Goal: Task Accomplishment & Management: Manage account settings

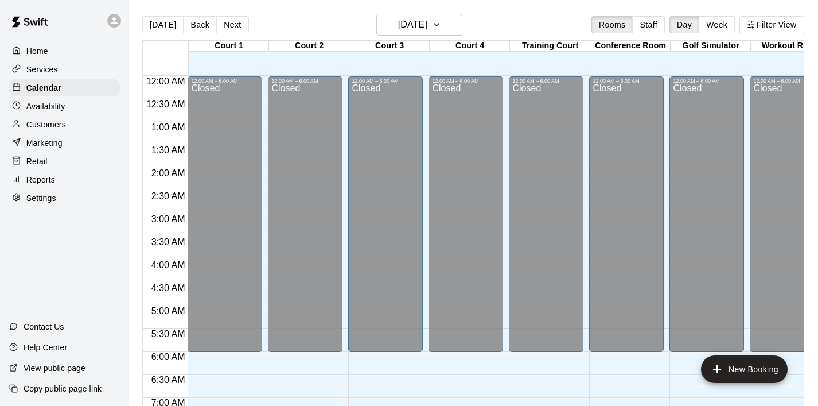
scroll to position [753, 0]
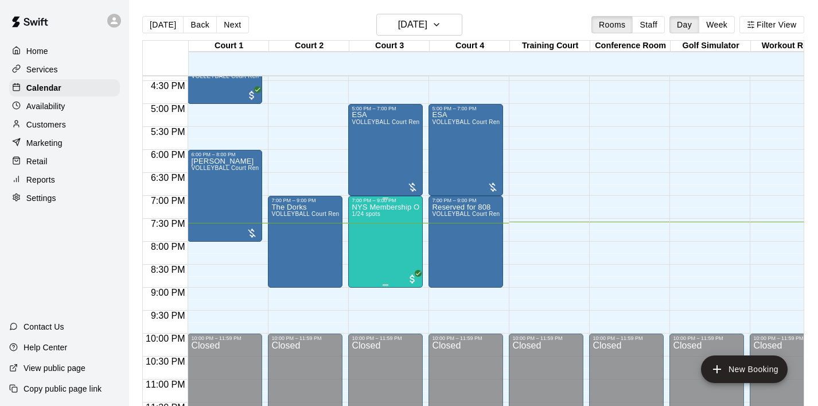
click at [373, 262] on div "NYS Membership Open Gym / Drop-Ins 1/24 spots" at bounding box center [386, 406] width 68 height 406
click at [358, 216] on icon "edit" at bounding box center [364, 216] width 14 height 14
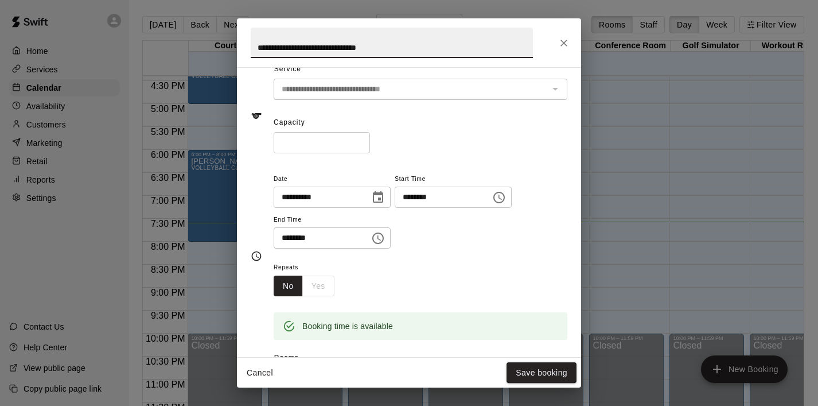
scroll to position [0, 0]
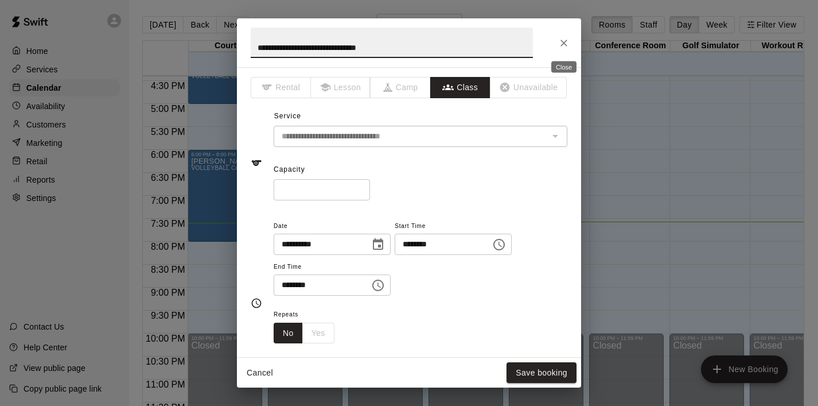
click at [562, 41] on icon "Close" at bounding box center [563, 42] width 11 height 11
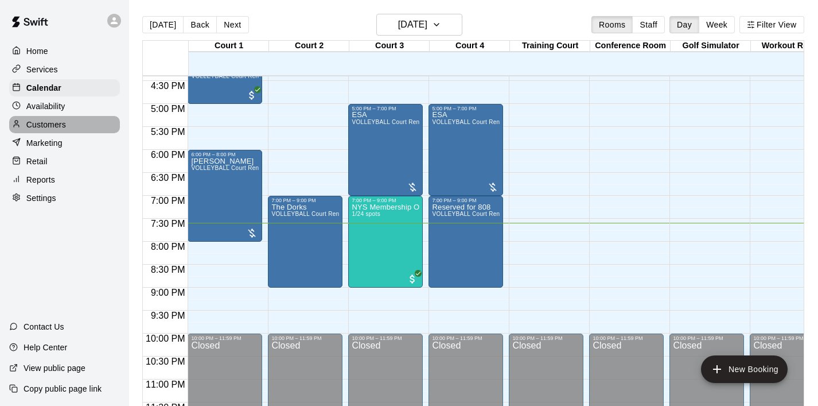
click at [59, 123] on p "Customers" at bounding box center [46, 124] width 40 height 11
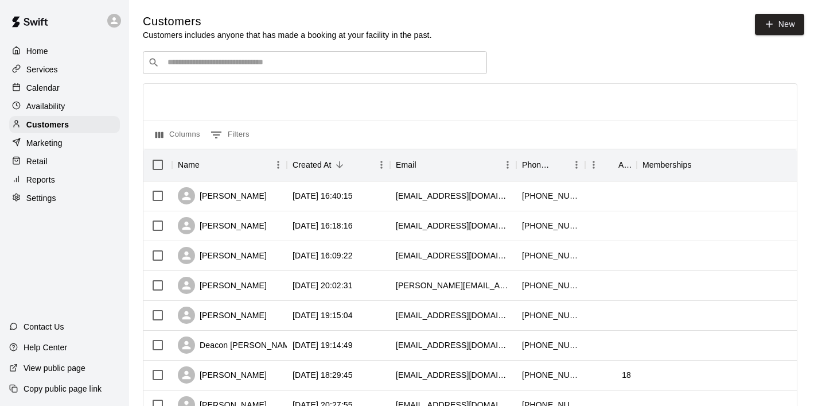
click at [178, 63] on input "Search customers by name or email" at bounding box center [323, 62] width 318 height 11
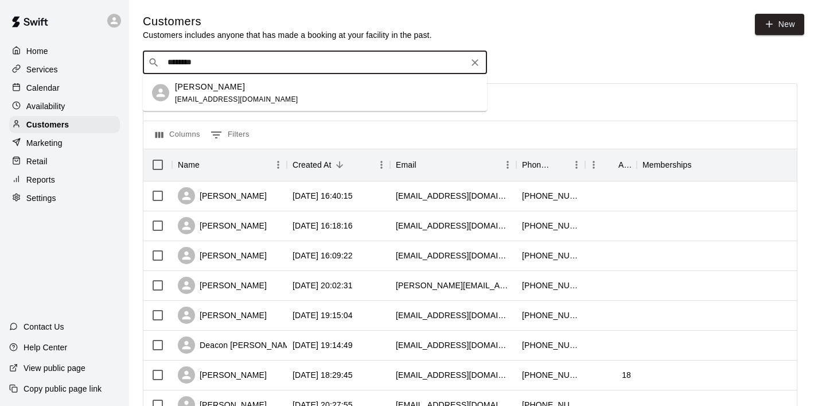
type input "*********"
click at [222, 83] on p "[PERSON_NAME]" at bounding box center [210, 86] width 70 height 12
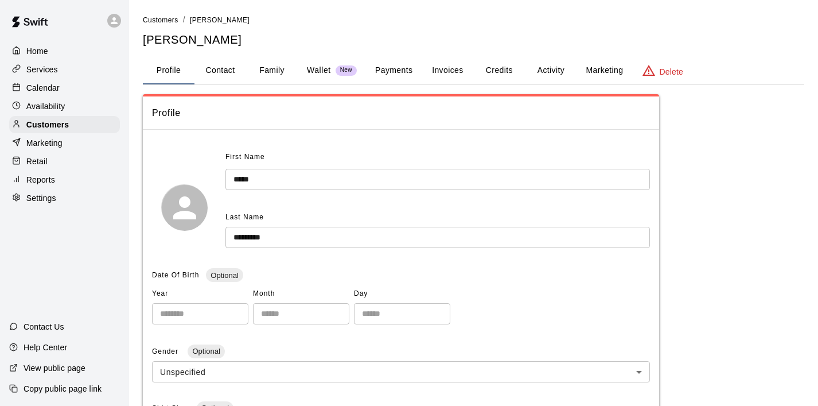
click at [460, 74] on button "Invoices" at bounding box center [448, 71] width 52 height 28
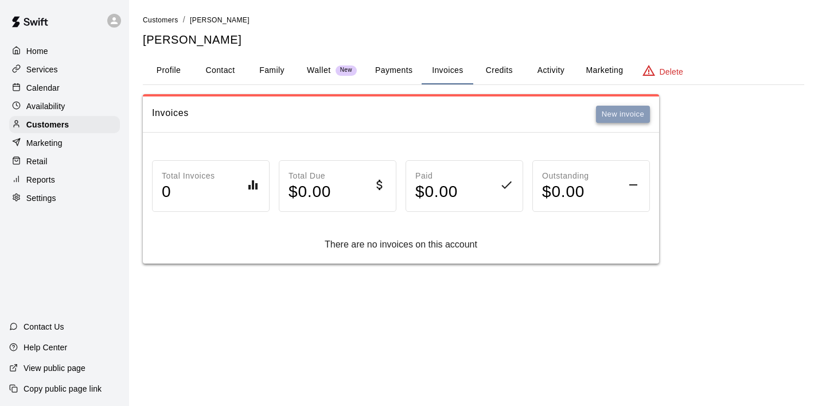
click at [613, 114] on button "New invoice" at bounding box center [623, 115] width 54 height 18
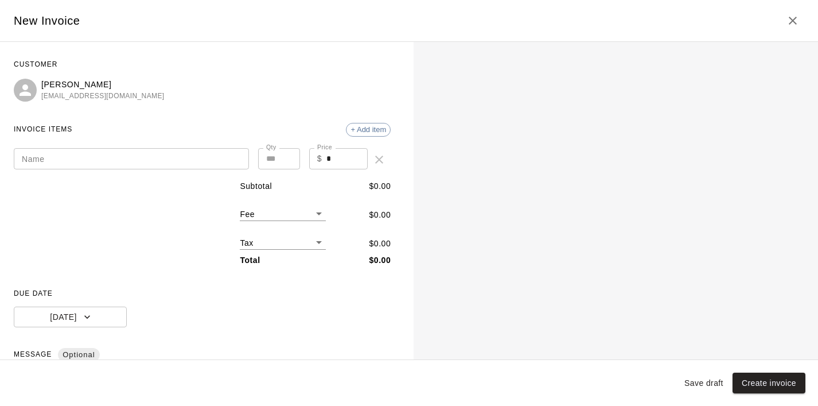
click at [337, 159] on input "*" at bounding box center [346, 158] width 41 height 21
type input "**"
type input "*"
type input "******"
type input "*"
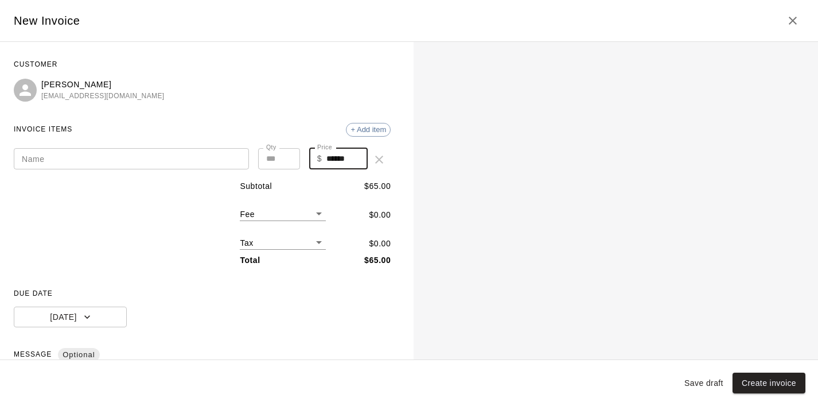
click at [284, 155] on input "*" at bounding box center [279, 158] width 42 height 21
click at [95, 157] on input "Name" at bounding box center [131, 158] width 235 height 21
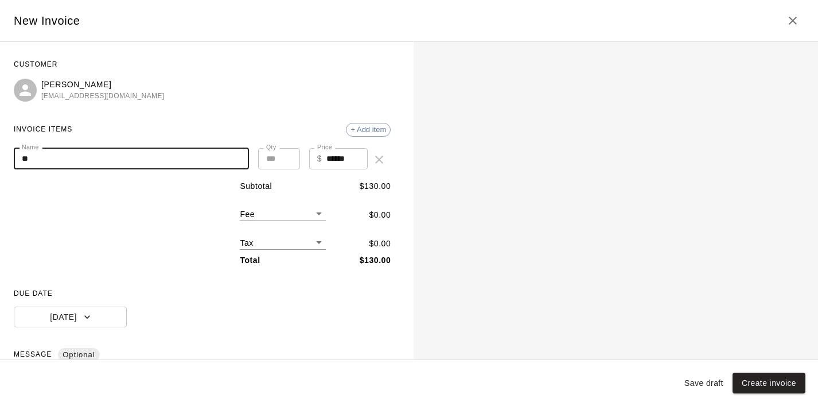
type input "*"
type input "**********"
click at [257, 91] on div "[PERSON_NAME] [EMAIL_ADDRESS][DOMAIN_NAME]" at bounding box center [202, 91] width 377 height 24
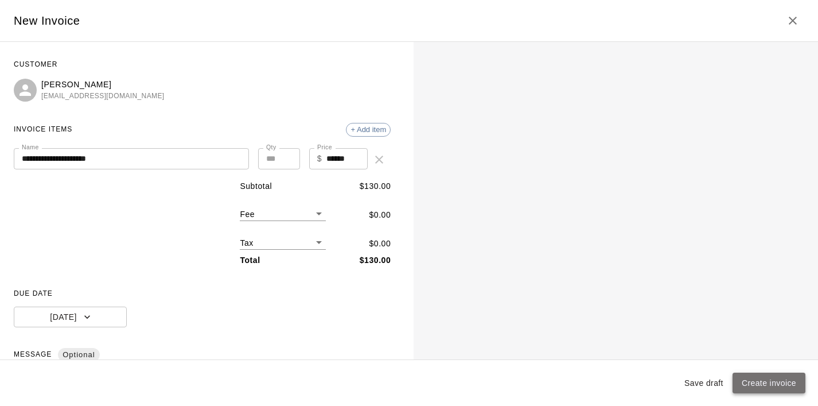
click at [752, 376] on button "Create invoice" at bounding box center [769, 382] width 73 height 21
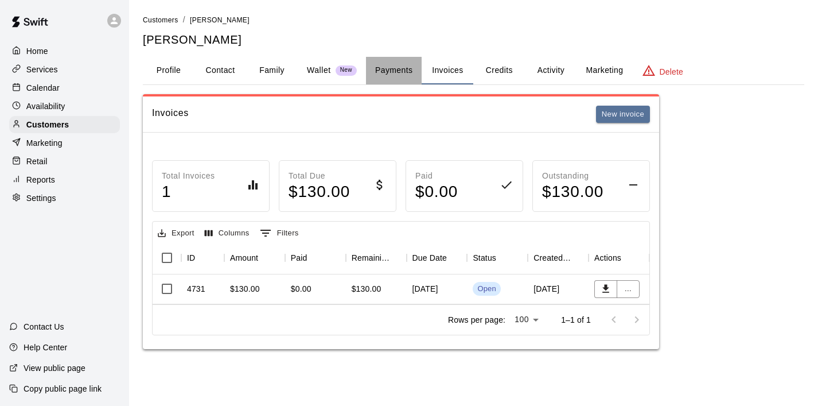
click at [398, 71] on button "Payments" at bounding box center [394, 71] width 56 height 28
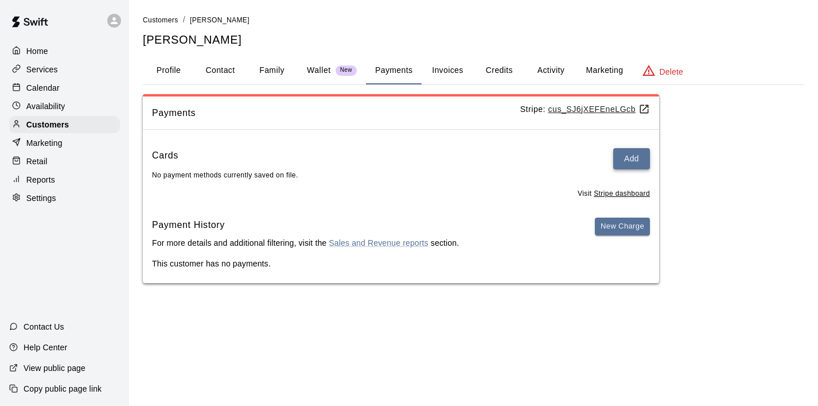
click at [629, 155] on button "Add" at bounding box center [631, 158] width 37 height 21
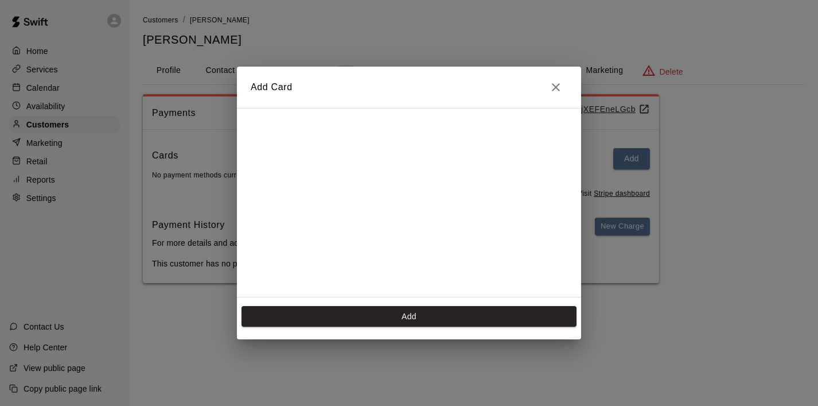
scroll to position [229, 0]
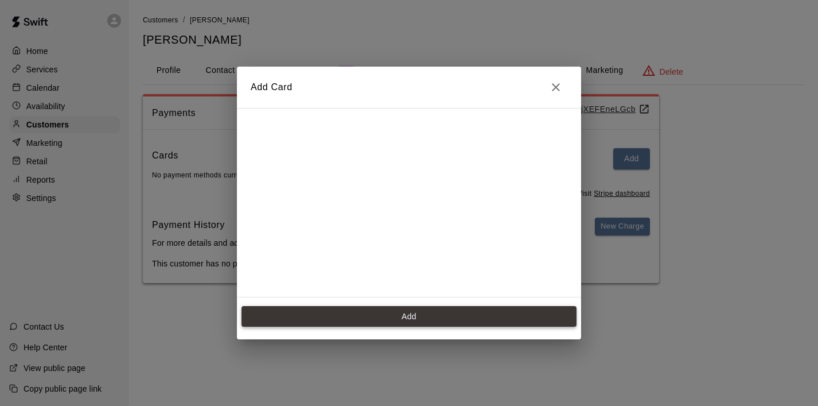
click at [382, 312] on button "Add" at bounding box center [409, 316] width 335 height 21
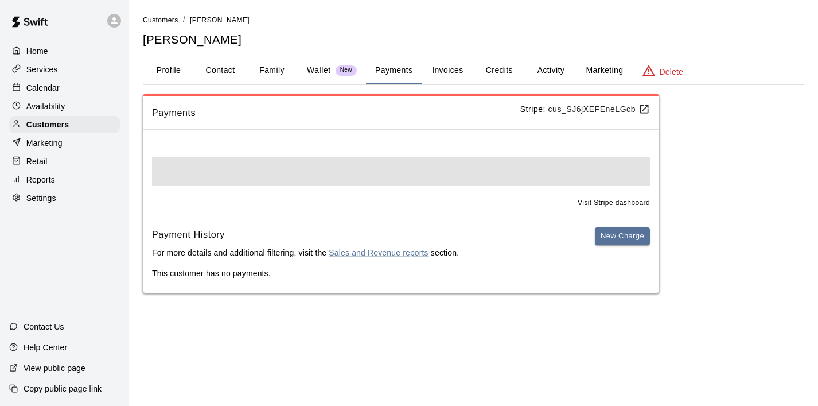
scroll to position [0, 0]
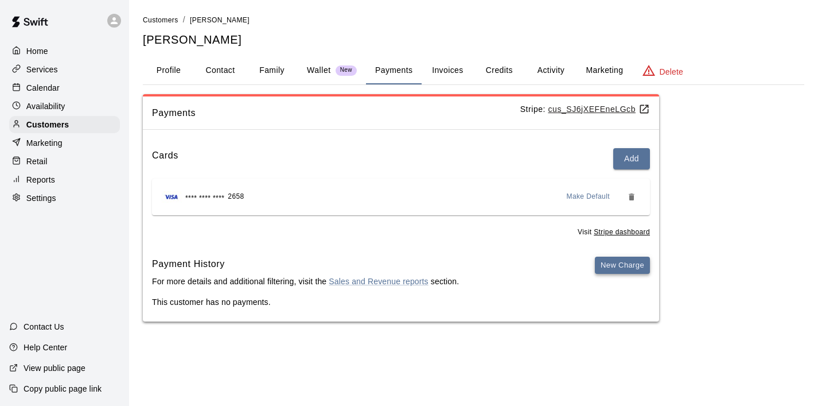
click at [609, 265] on button "New Charge" at bounding box center [622, 265] width 55 height 18
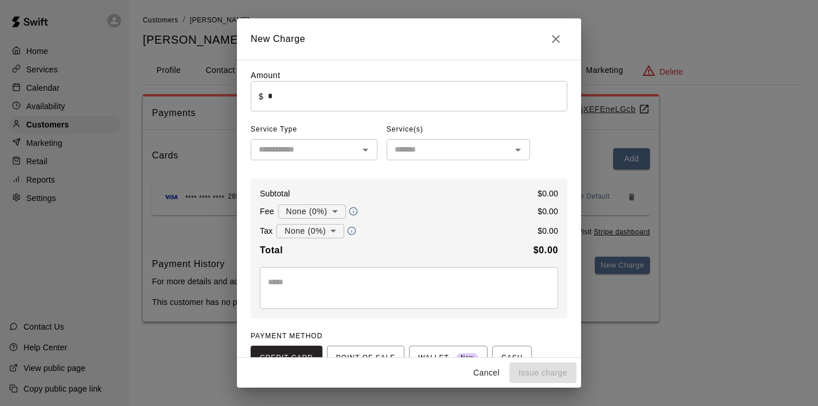
click at [557, 40] on icon "Close" at bounding box center [556, 39] width 8 height 8
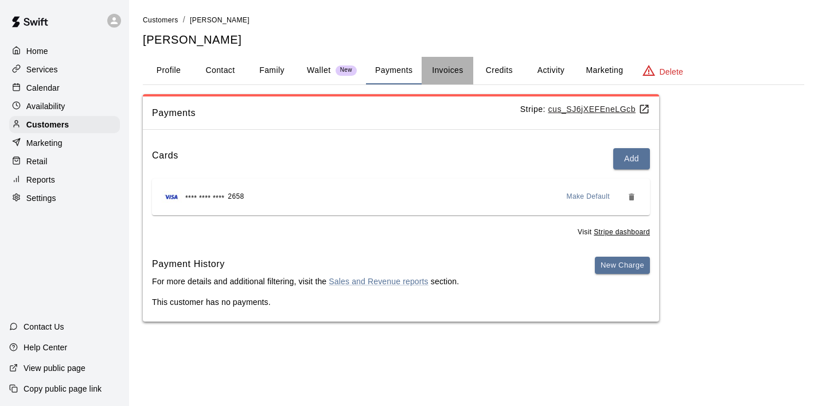
click at [450, 71] on button "Invoices" at bounding box center [448, 71] width 52 height 28
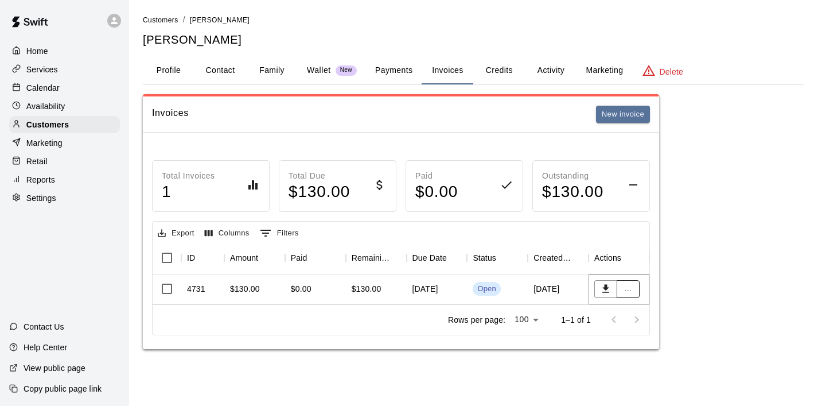
click at [629, 282] on button "..." at bounding box center [628, 289] width 23 height 18
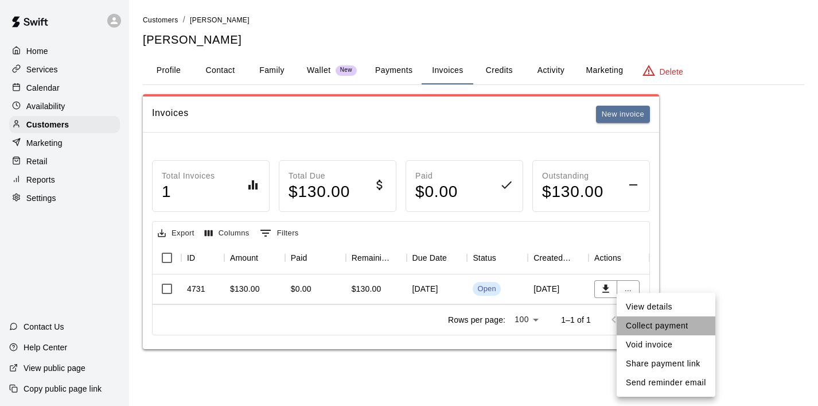
click at [652, 326] on li "Collect payment" at bounding box center [666, 325] width 99 height 19
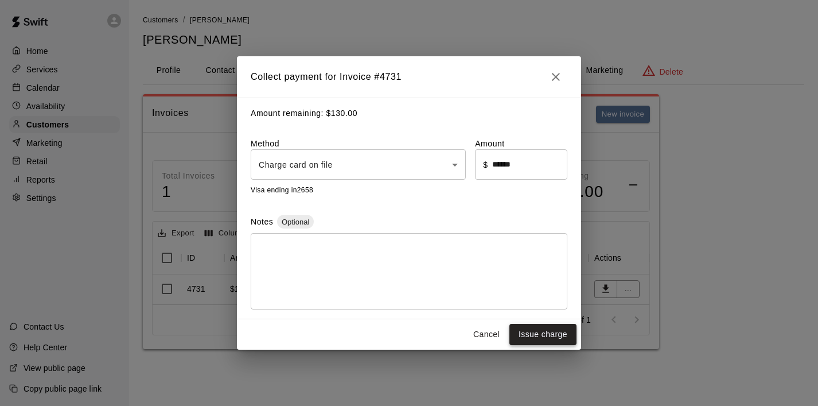
click at [542, 330] on button "Issue charge" at bounding box center [543, 334] width 67 height 21
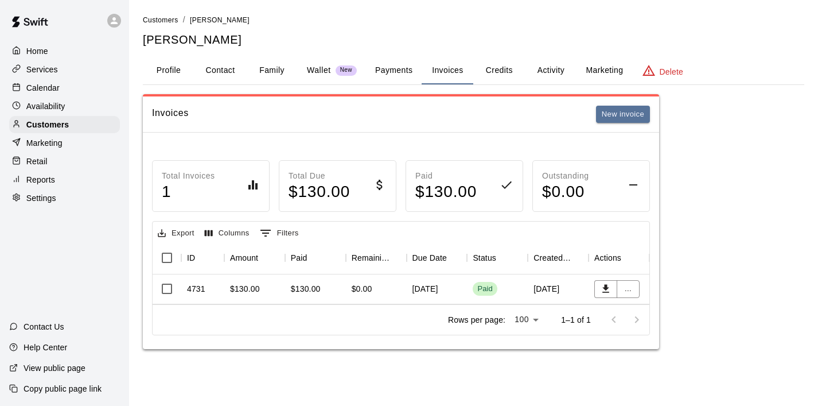
click at [51, 179] on p "Reports" at bounding box center [40, 179] width 29 height 11
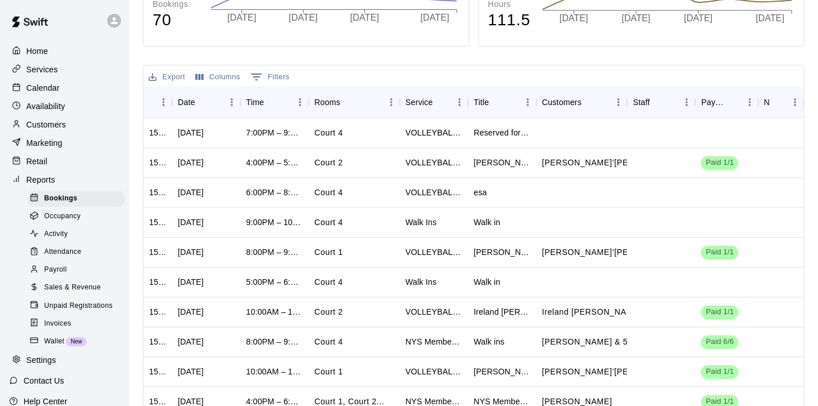
click at [84, 285] on span "Sales & Revenue" at bounding box center [72, 287] width 57 height 11
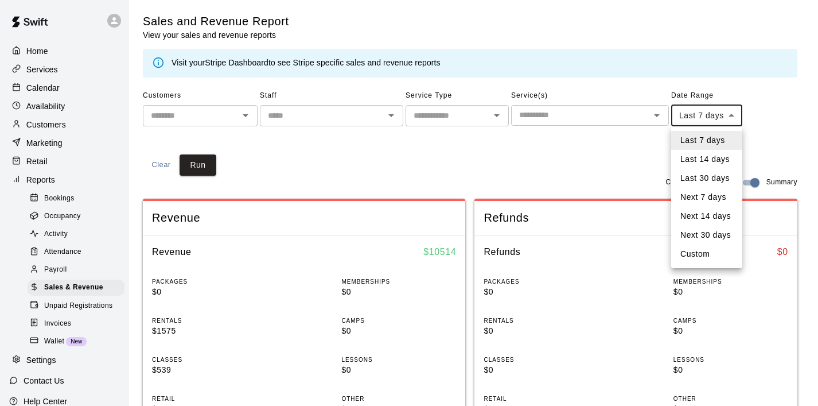
click at [712, 250] on li "Custom" at bounding box center [706, 253] width 71 height 19
type input "******"
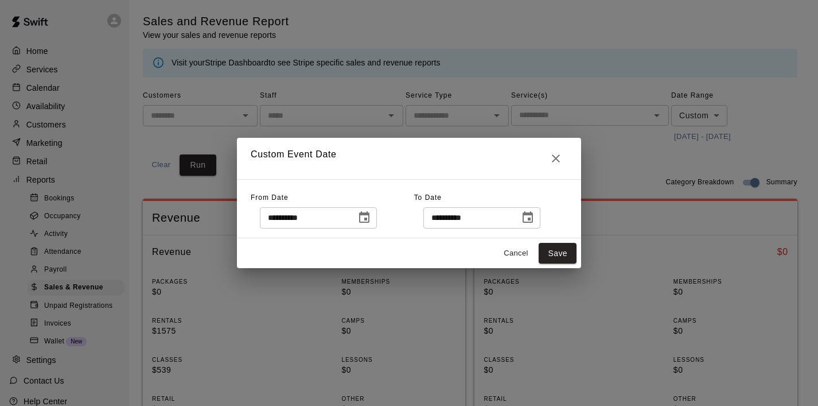
click at [370, 211] on icon "Choose date, selected date is Oct 7, 2025" at bounding box center [364, 218] width 14 height 14
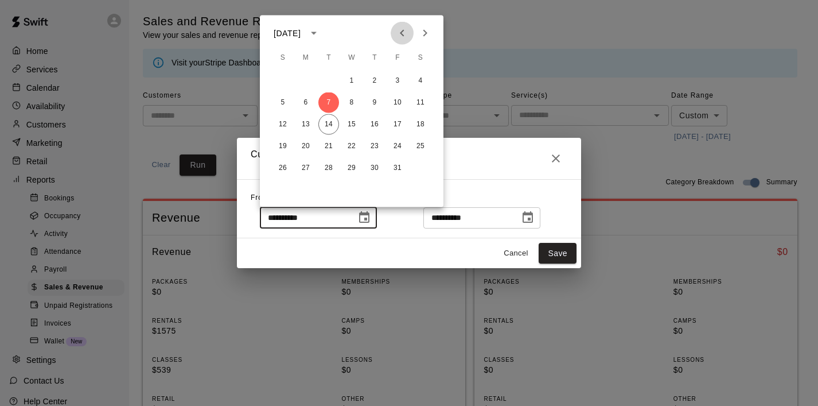
click at [404, 35] on icon "Previous month" at bounding box center [402, 33] width 14 height 14
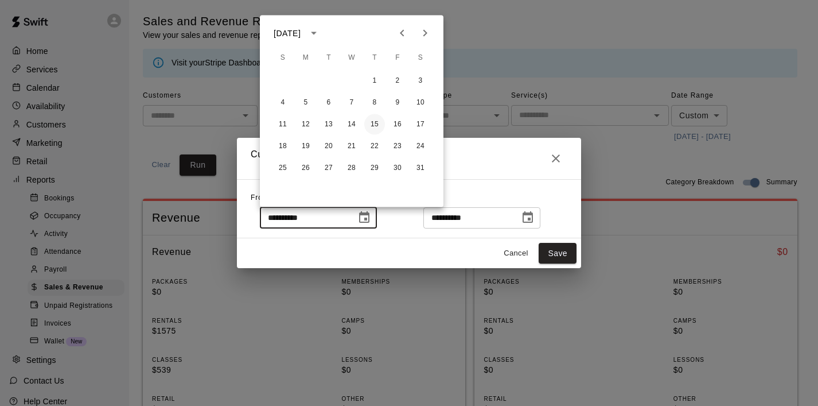
click at [375, 127] on button "15" at bounding box center [374, 124] width 21 height 21
type input "**********"
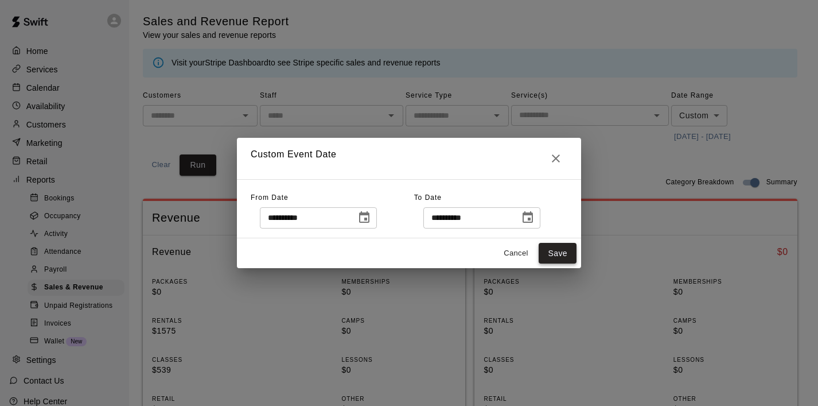
click at [560, 258] on button "Save" at bounding box center [558, 253] width 38 height 21
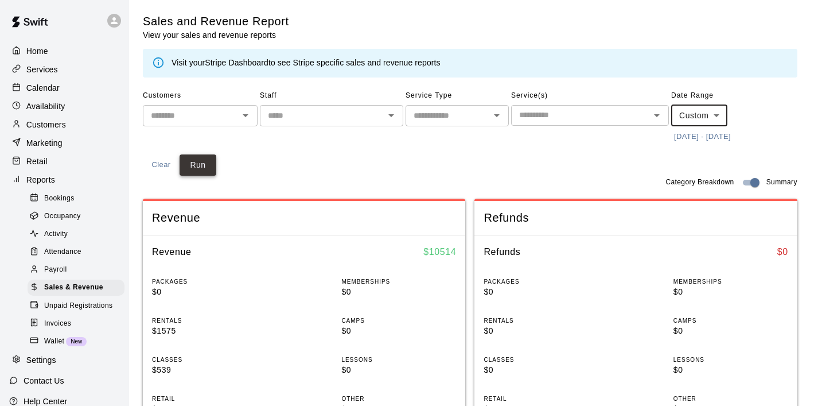
click at [192, 157] on button "Run" at bounding box center [198, 164] width 37 height 21
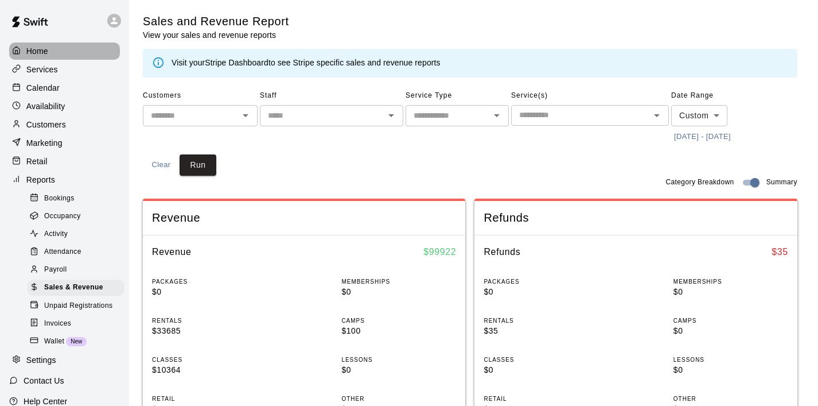
click at [57, 54] on div "Home" at bounding box center [64, 50] width 111 height 17
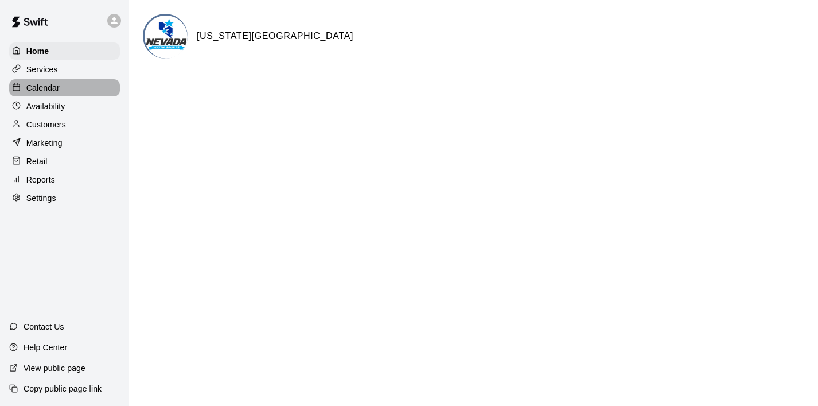
click at [55, 84] on p "Calendar" at bounding box center [42, 87] width 33 height 11
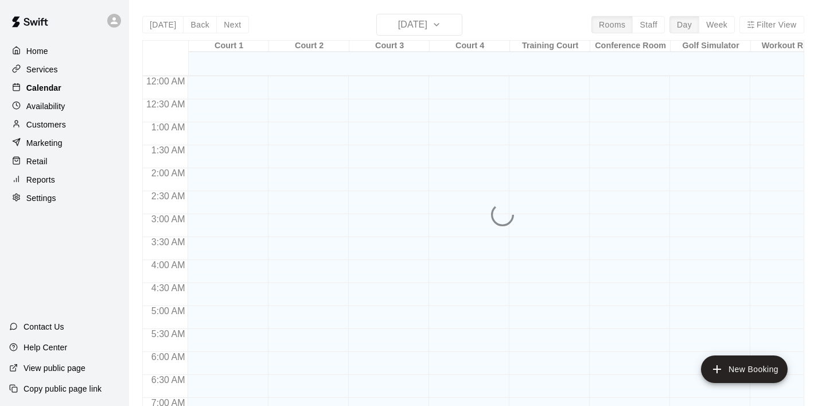
scroll to position [725, 0]
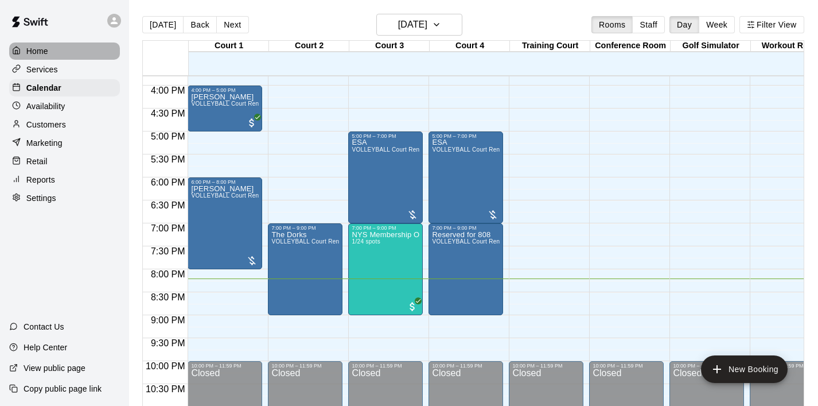
click at [49, 49] on div "Home" at bounding box center [64, 50] width 111 height 17
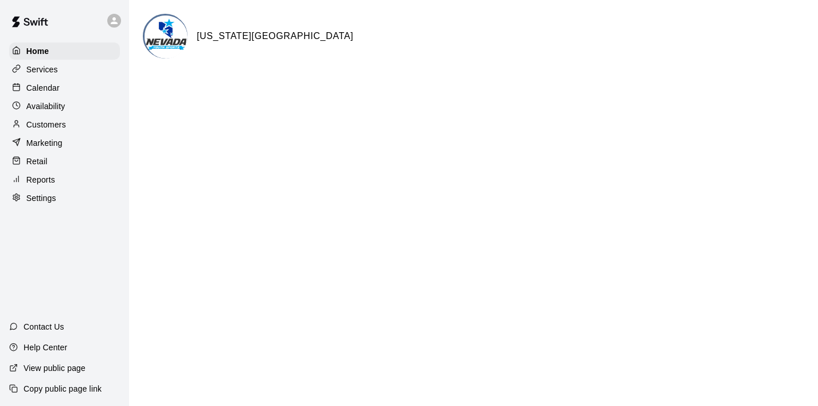
click at [60, 84] on div "Calendar" at bounding box center [64, 87] width 111 height 17
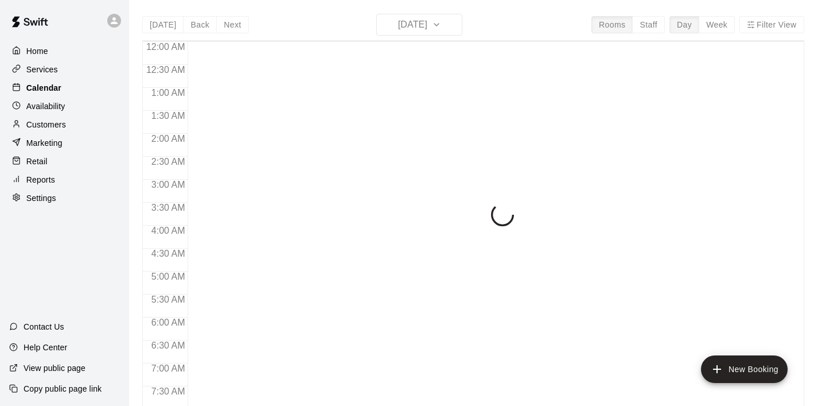
scroll to position [725, 0]
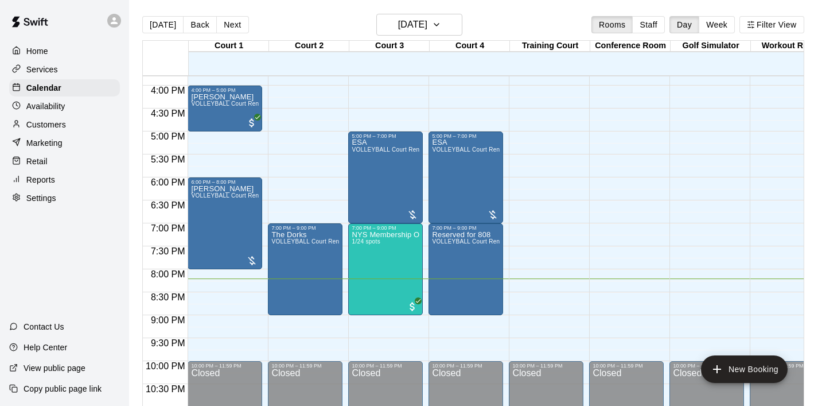
click at [48, 181] on p "Reports" at bounding box center [40, 179] width 29 height 11
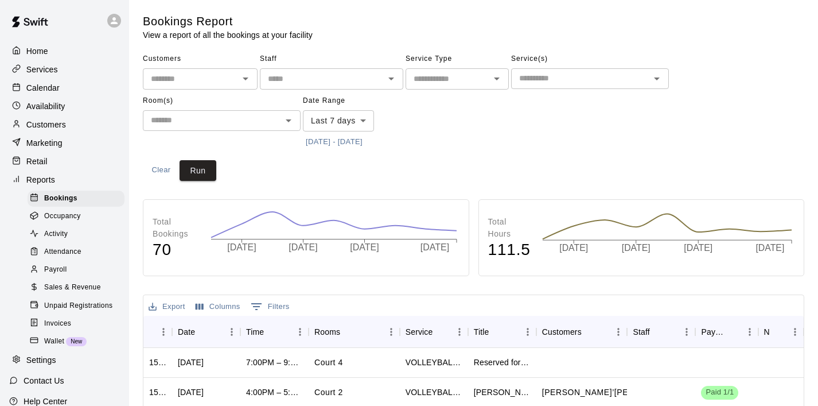
click at [66, 321] on span "Invoices" at bounding box center [57, 323] width 27 height 11
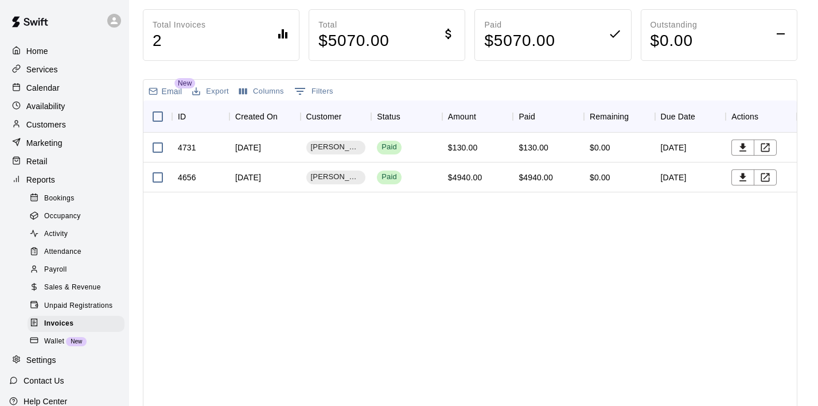
scroll to position [114, 0]
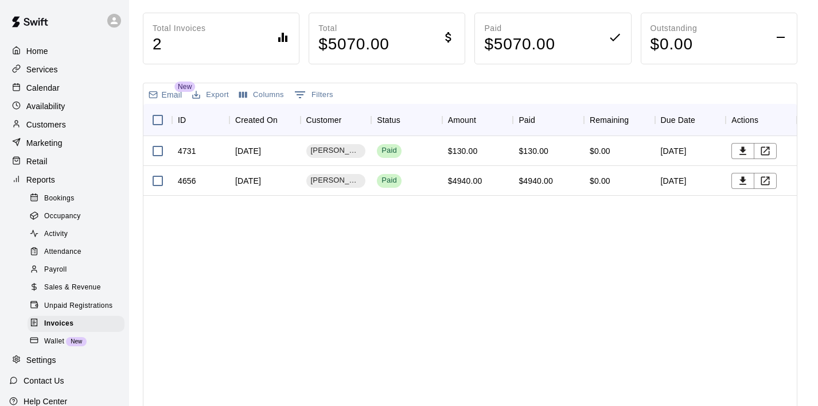
click at [90, 308] on span "Unpaid Registrations" at bounding box center [78, 305] width 68 height 11
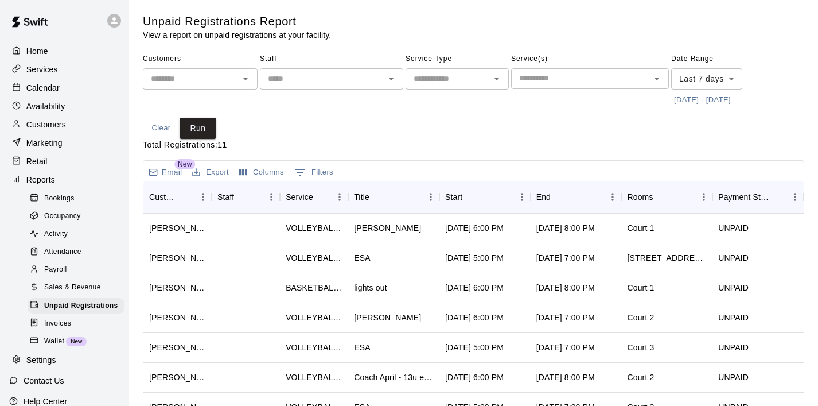
click at [55, 336] on span "Wallet" at bounding box center [54, 341] width 20 height 11
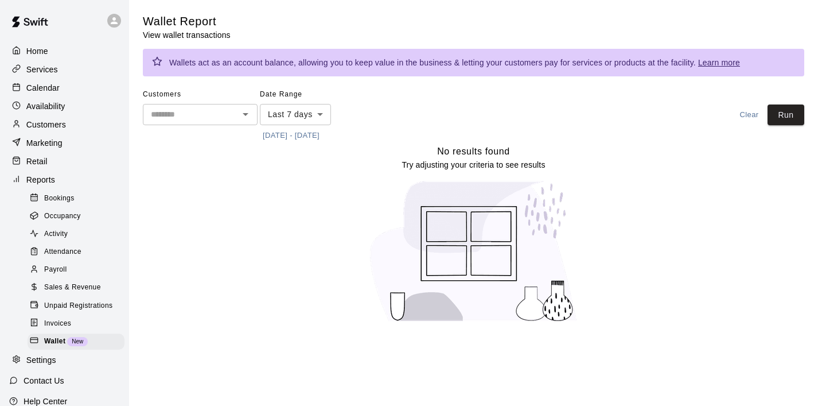
click at [67, 202] on span "Bookings" at bounding box center [59, 198] width 30 height 11
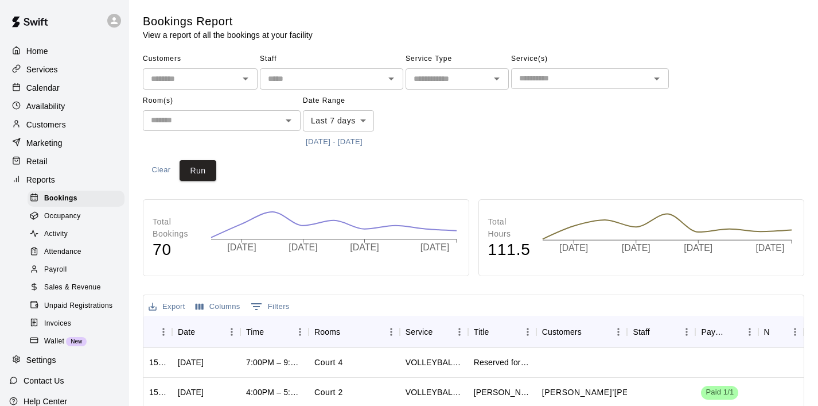
click at [76, 215] on span "Occupancy" at bounding box center [62, 216] width 37 height 11
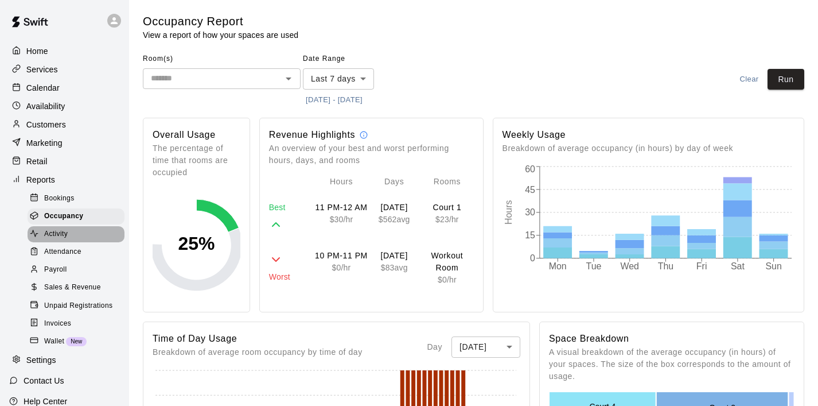
click at [55, 230] on span "Activity" at bounding box center [56, 233] width 24 height 11
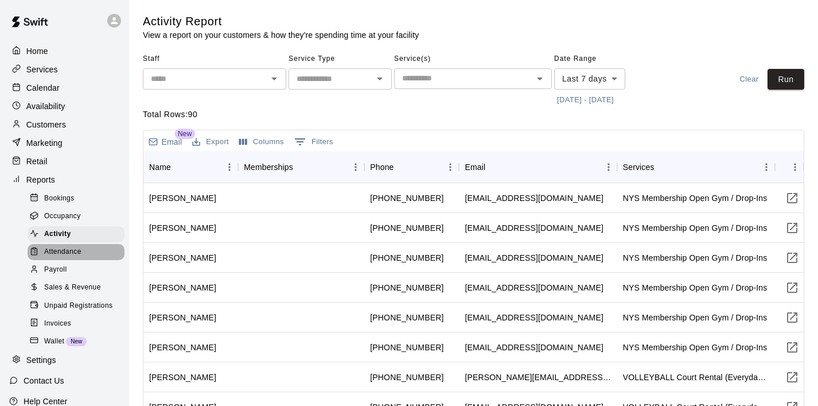
click at [60, 246] on span "Attendance" at bounding box center [62, 251] width 37 height 11
